Goal: Task Accomplishment & Management: Use online tool/utility

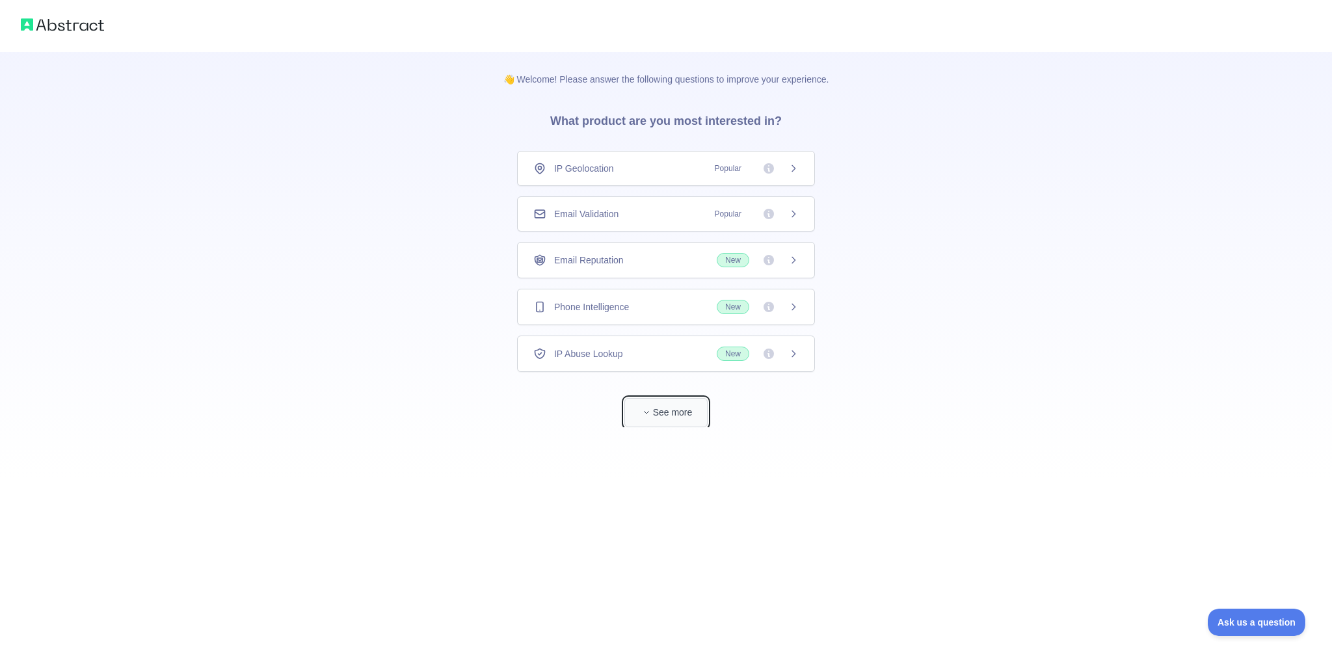
click at [649, 414] on icon "button" at bounding box center [647, 412] width 8 height 8
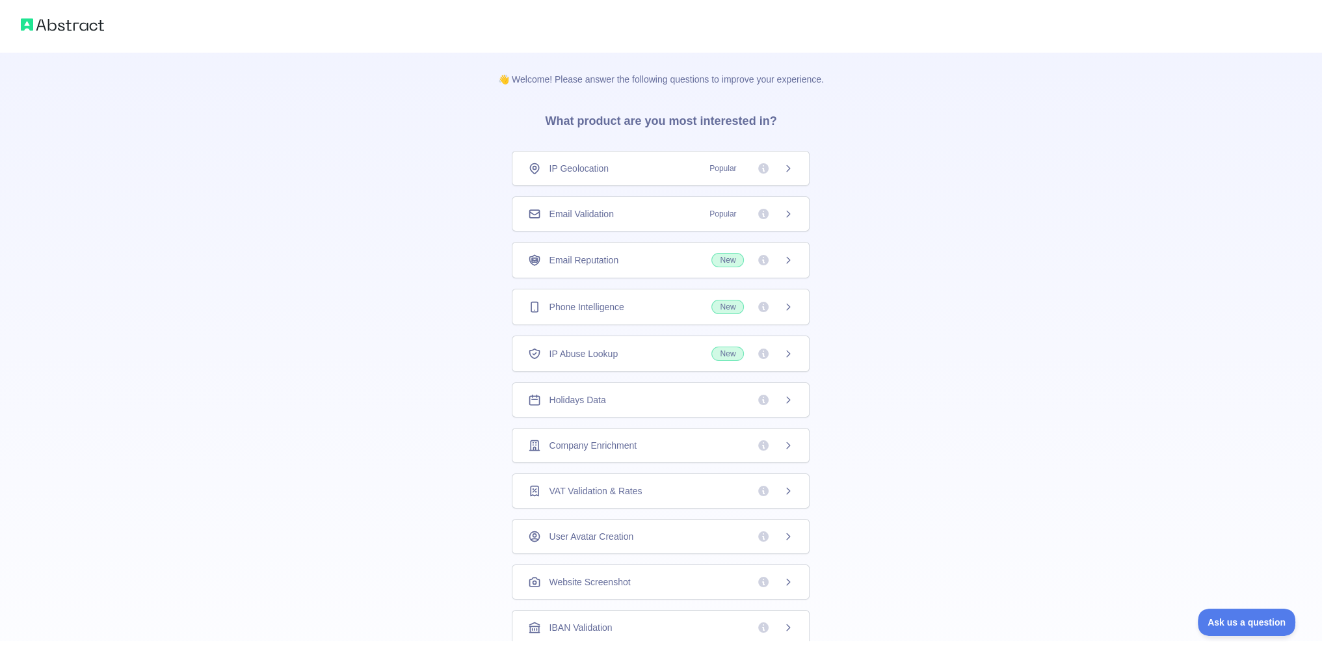
click at [603, 167] on span "IP Geolocation" at bounding box center [579, 168] width 60 height 13
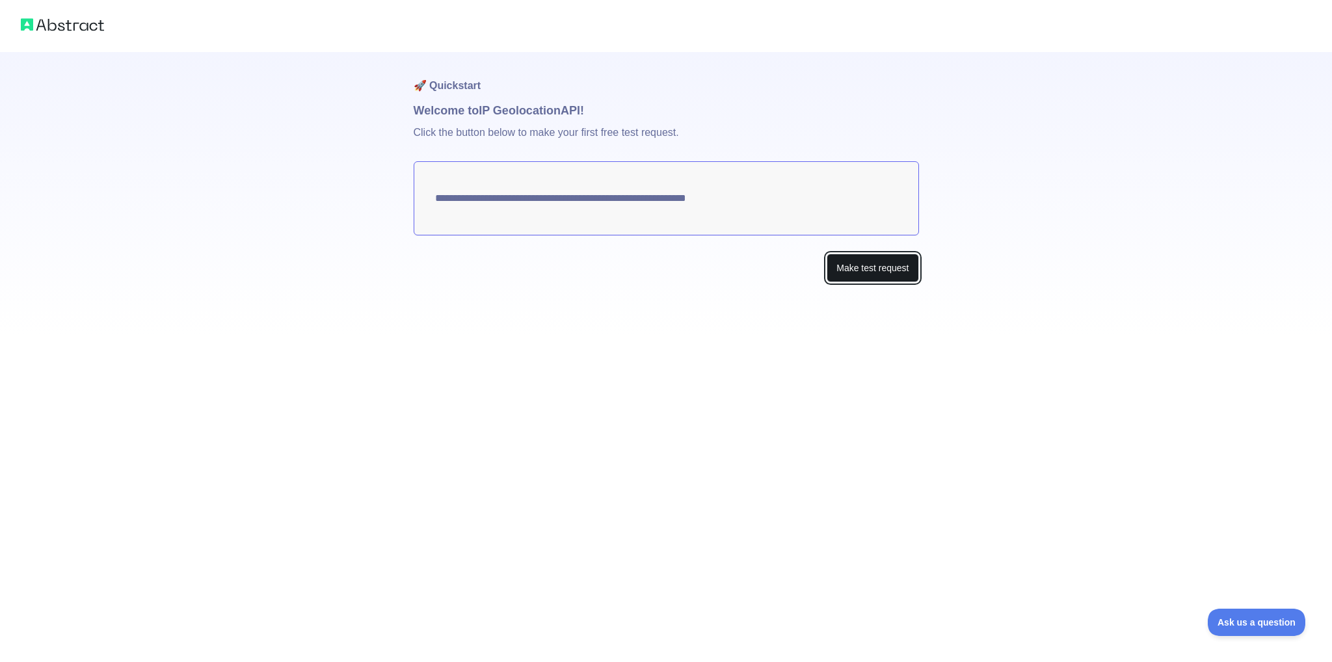
click at [864, 275] on button "Make test request" at bounding box center [873, 268] width 92 height 29
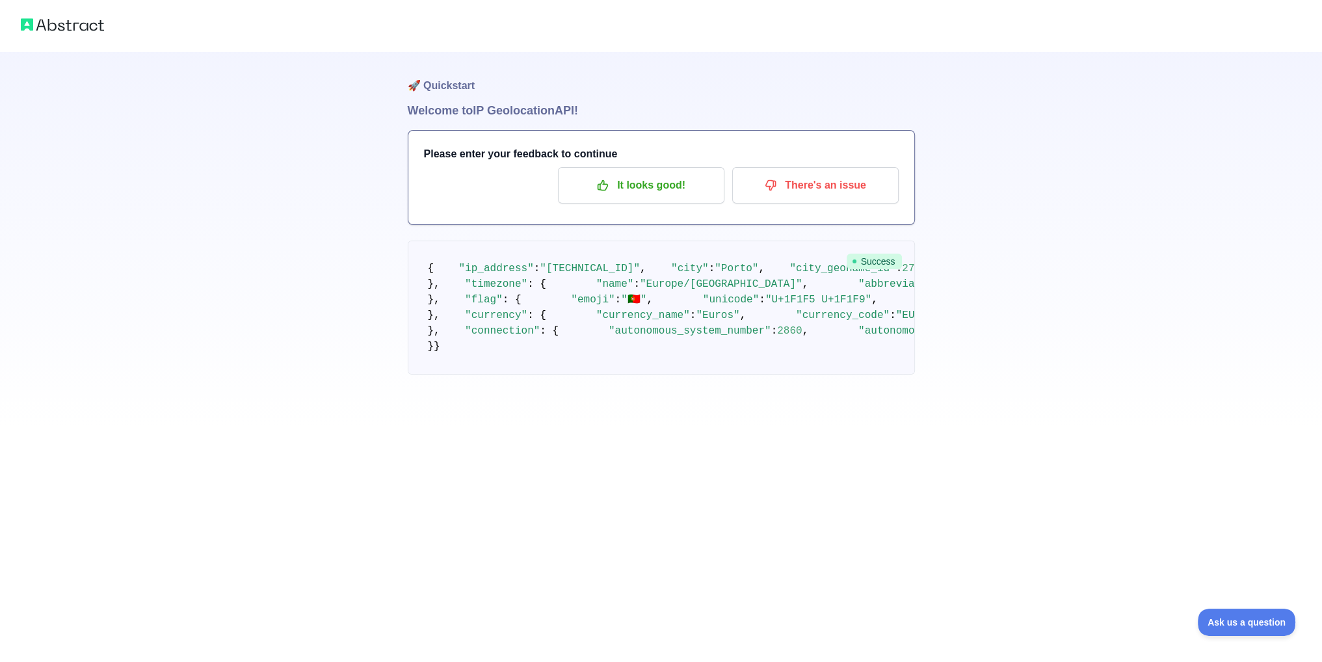
click at [62, 25] on img at bounding box center [62, 25] width 83 height 18
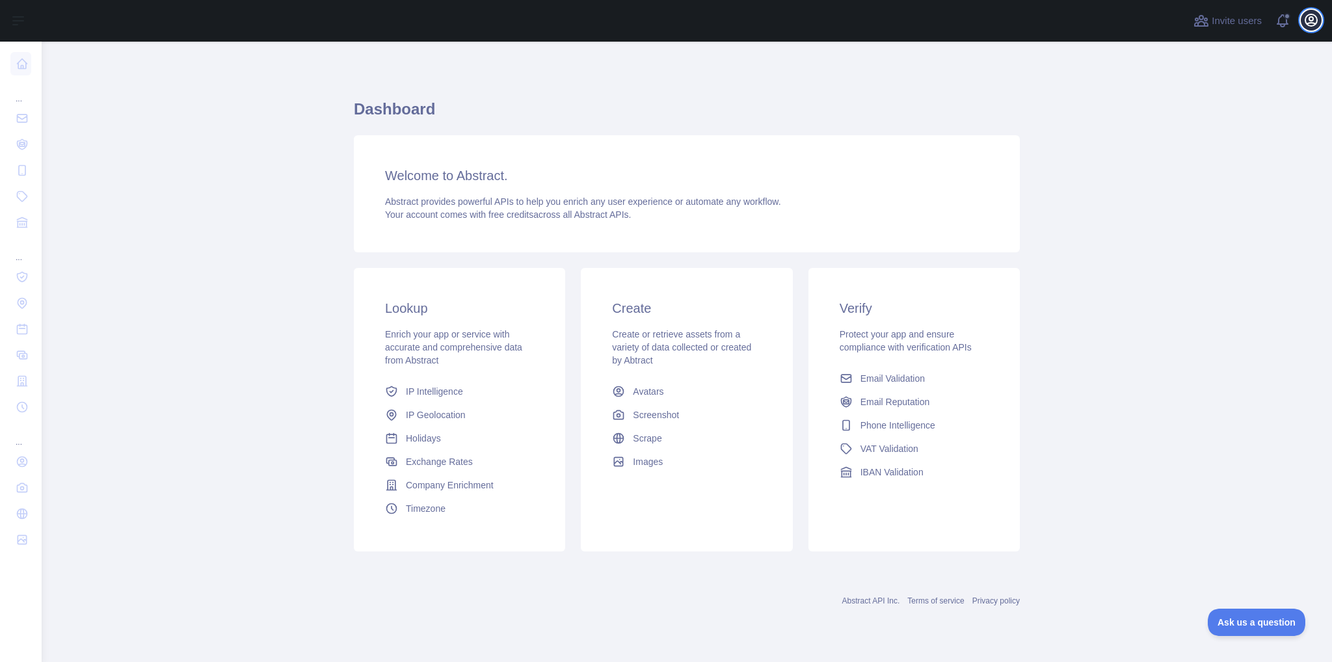
click at [1307, 18] on icon "button" at bounding box center [1312, 20] width 16 height 16
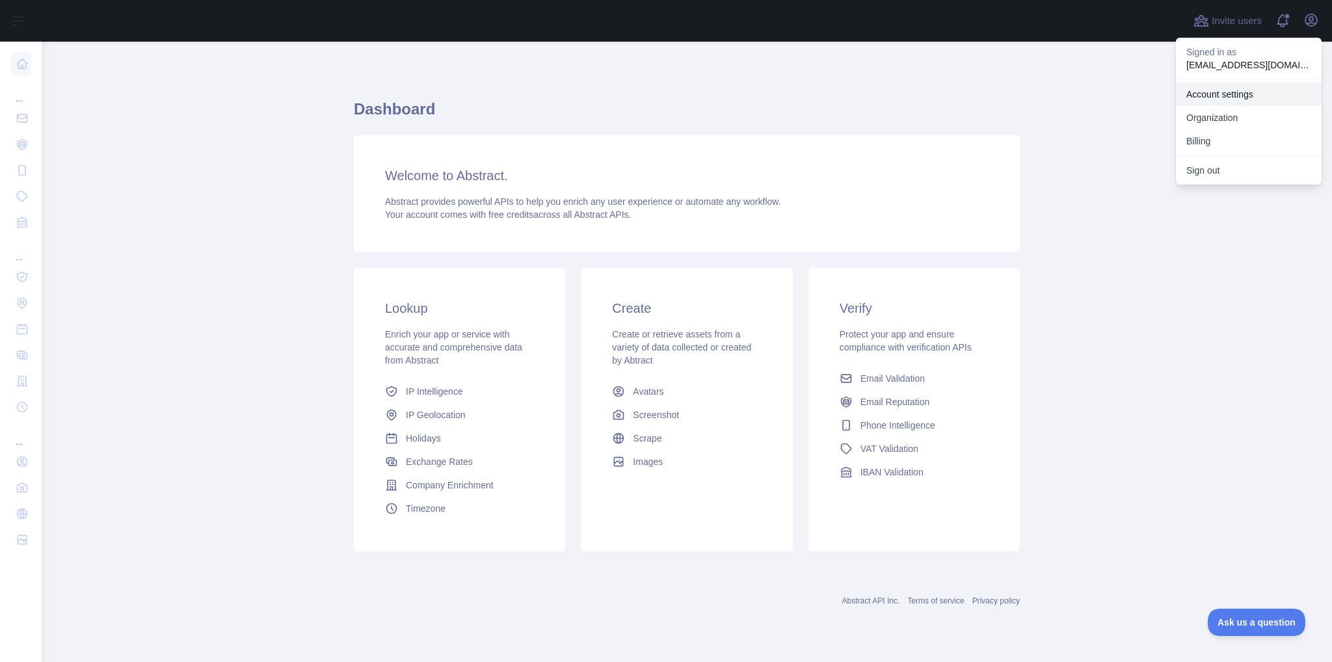
click at [1242, 90] on link "Account settings" at bounding box center [1249, 94] width 146 height 23
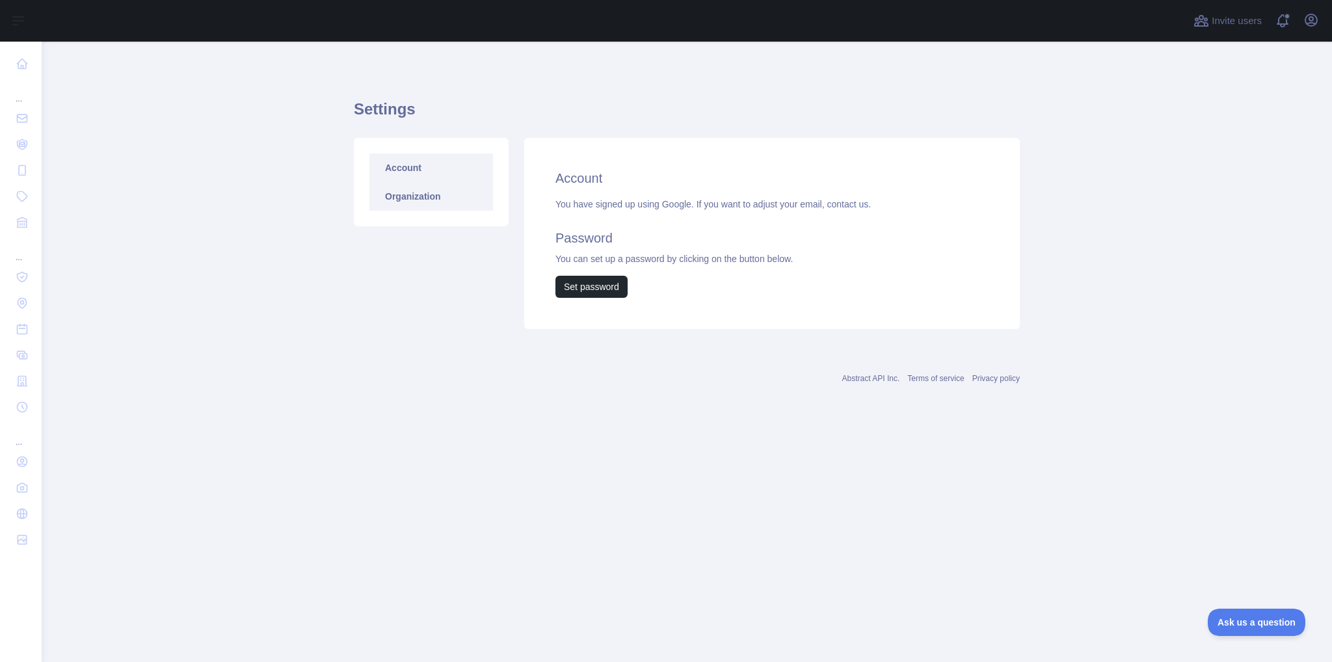
click at [429, 194] on link "Organization" at bounding box center [431, 196] width 124 height 29
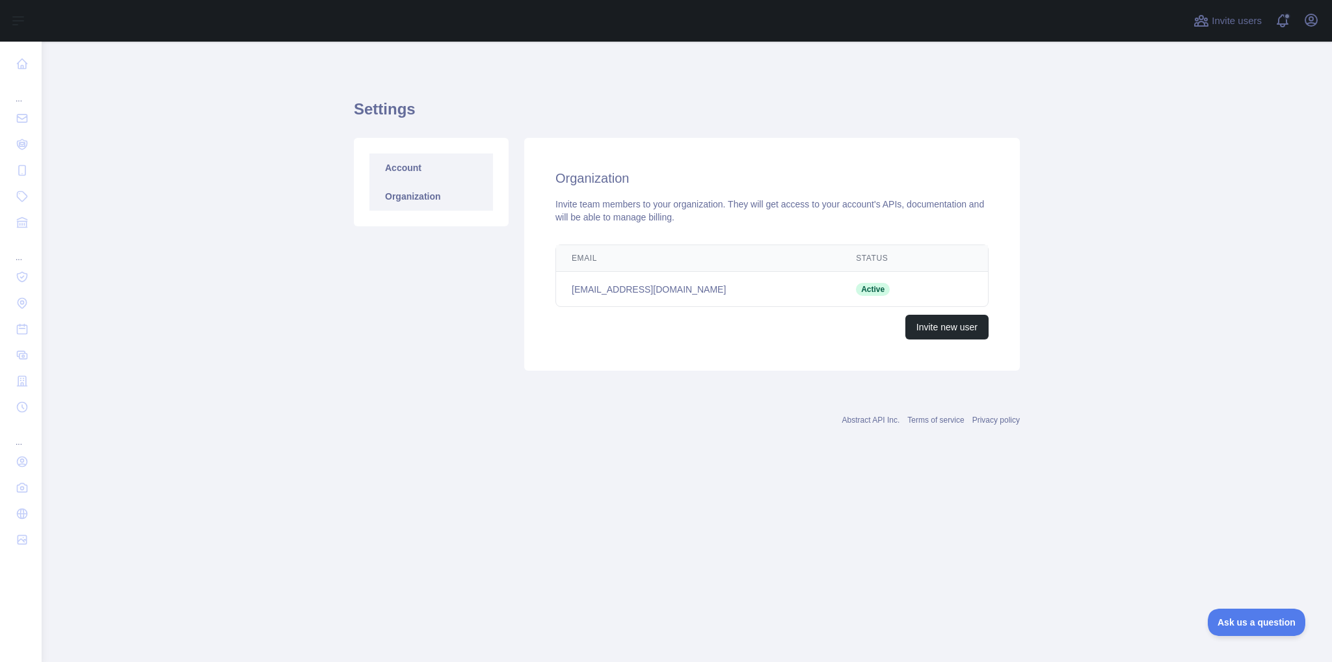
click at [431, 172] on link "Account" at bounding box center [431, 168] width 124 height 29
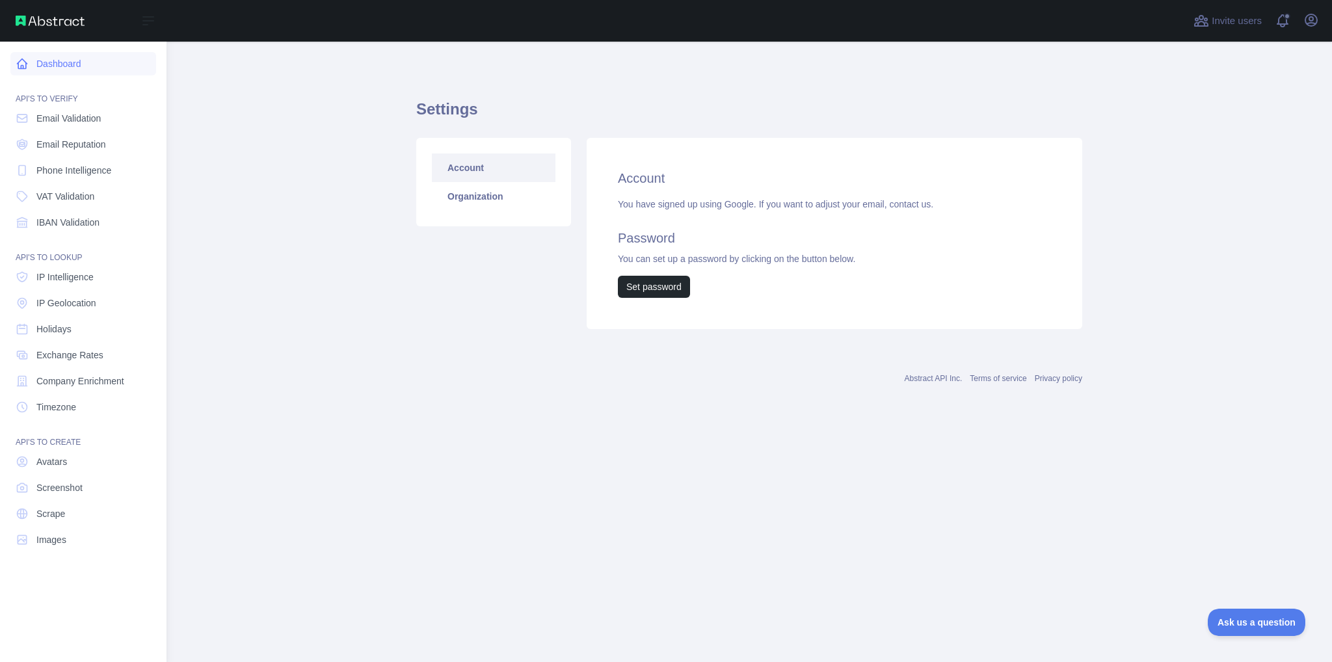
click at [72, 64] on link "Dashboard" at bounding box center [83, 63] width 146 height 23
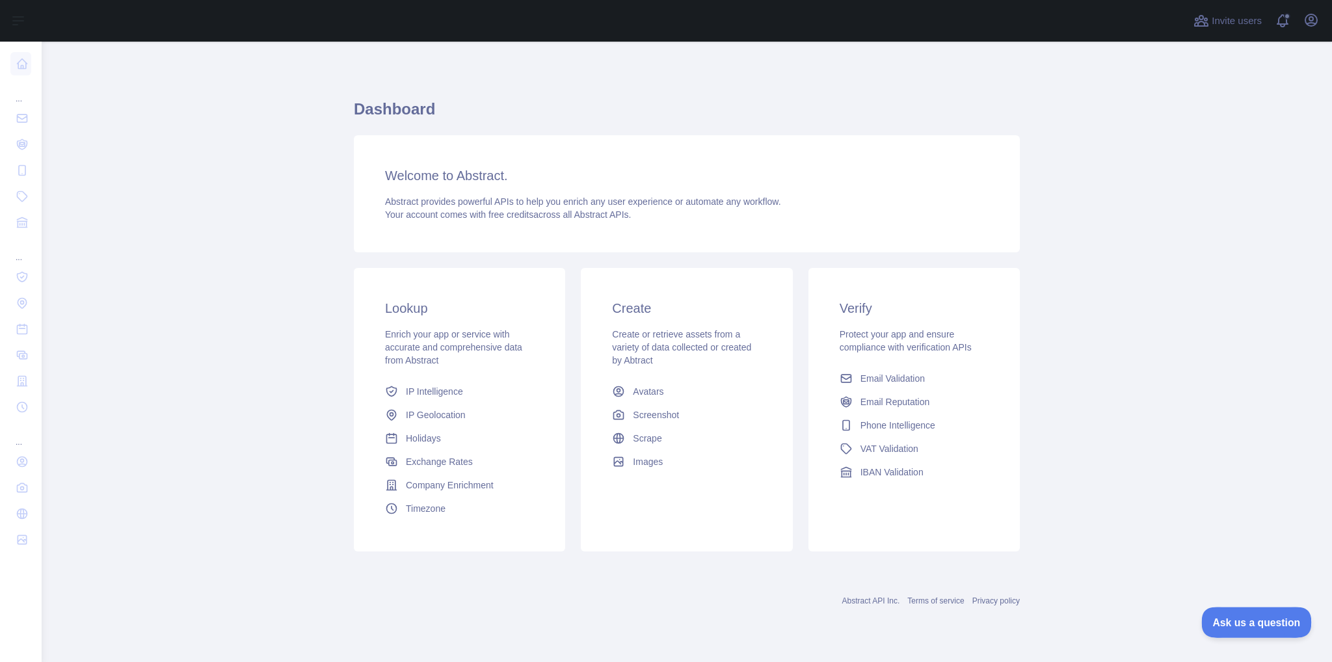
click at [1268, 625] on button "Ask us a question" at bounding box center [1250, 620] width 98 height 27
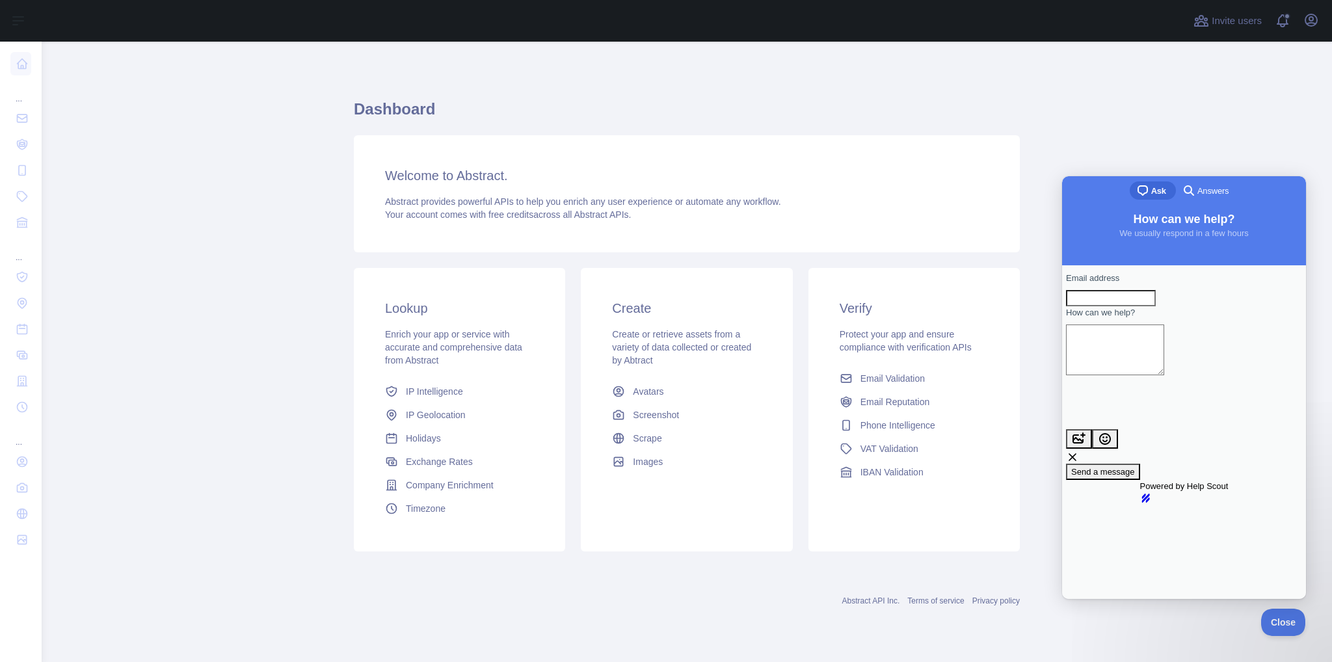
click at [991, 156] on div "Welcome to Abstract. Abstract provides powerful APIs to help you enrich any use…" at bounding box center [687, 193] width 666 height 117
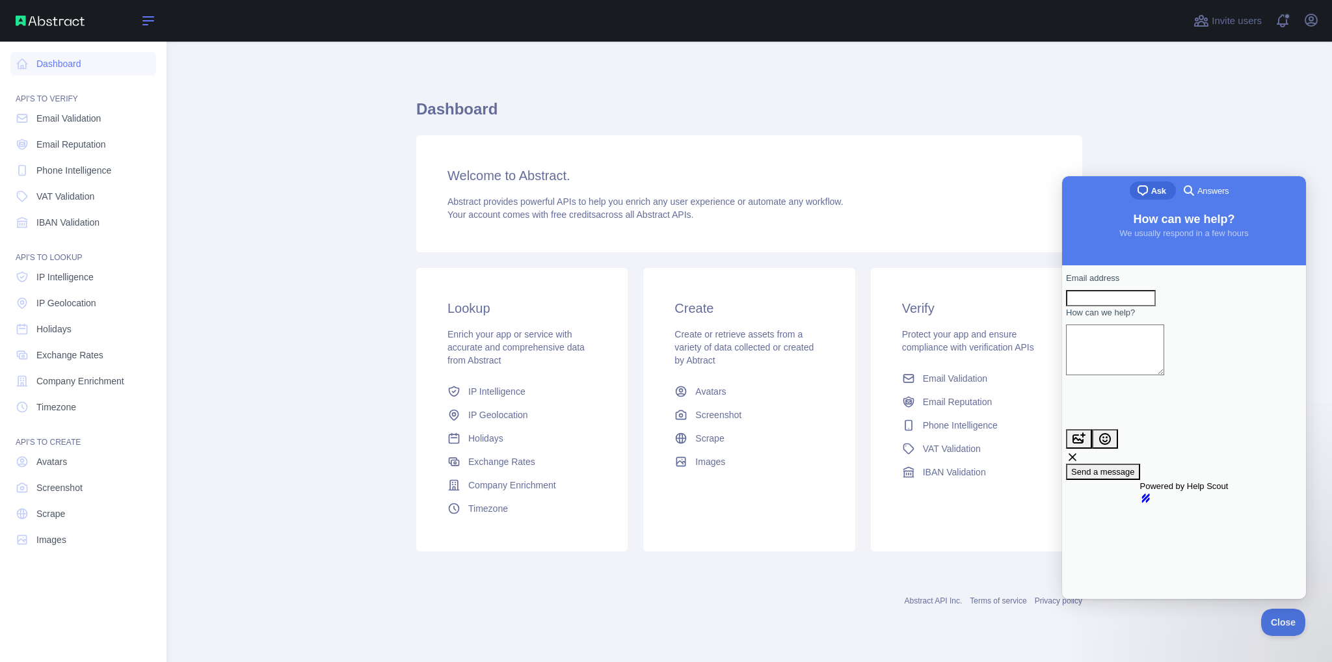
click at [144, 21] on icon at bounding box center [148, 21] width 10 height 8
click at [79, 308] on span "IP Geolocation" at bounding box center [66, 303] width 60 height 13
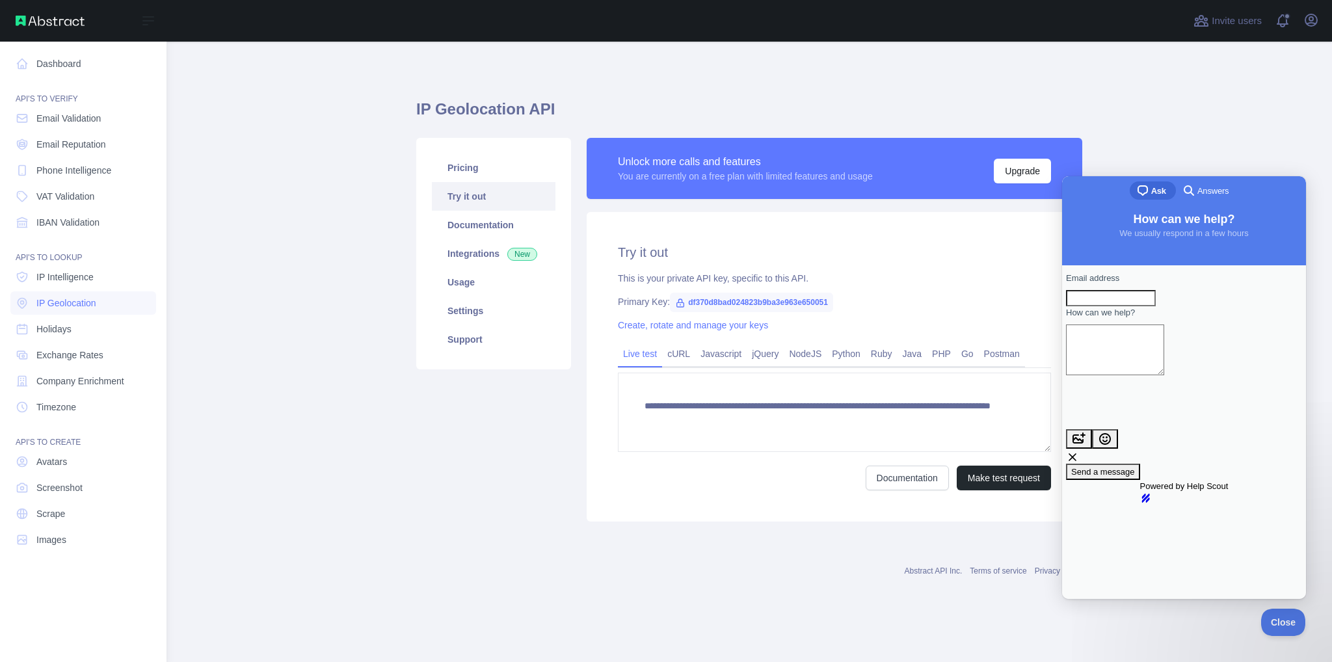
click at [706, 301] on span "df370d8bad024823b9ba3e963e650051" at bounding box center [751, 303] width 163 height 20
copy span "df370d8bad024823b9ba3e963e650051"
